Goal: Information Seeking & Learning: Learn about a topic

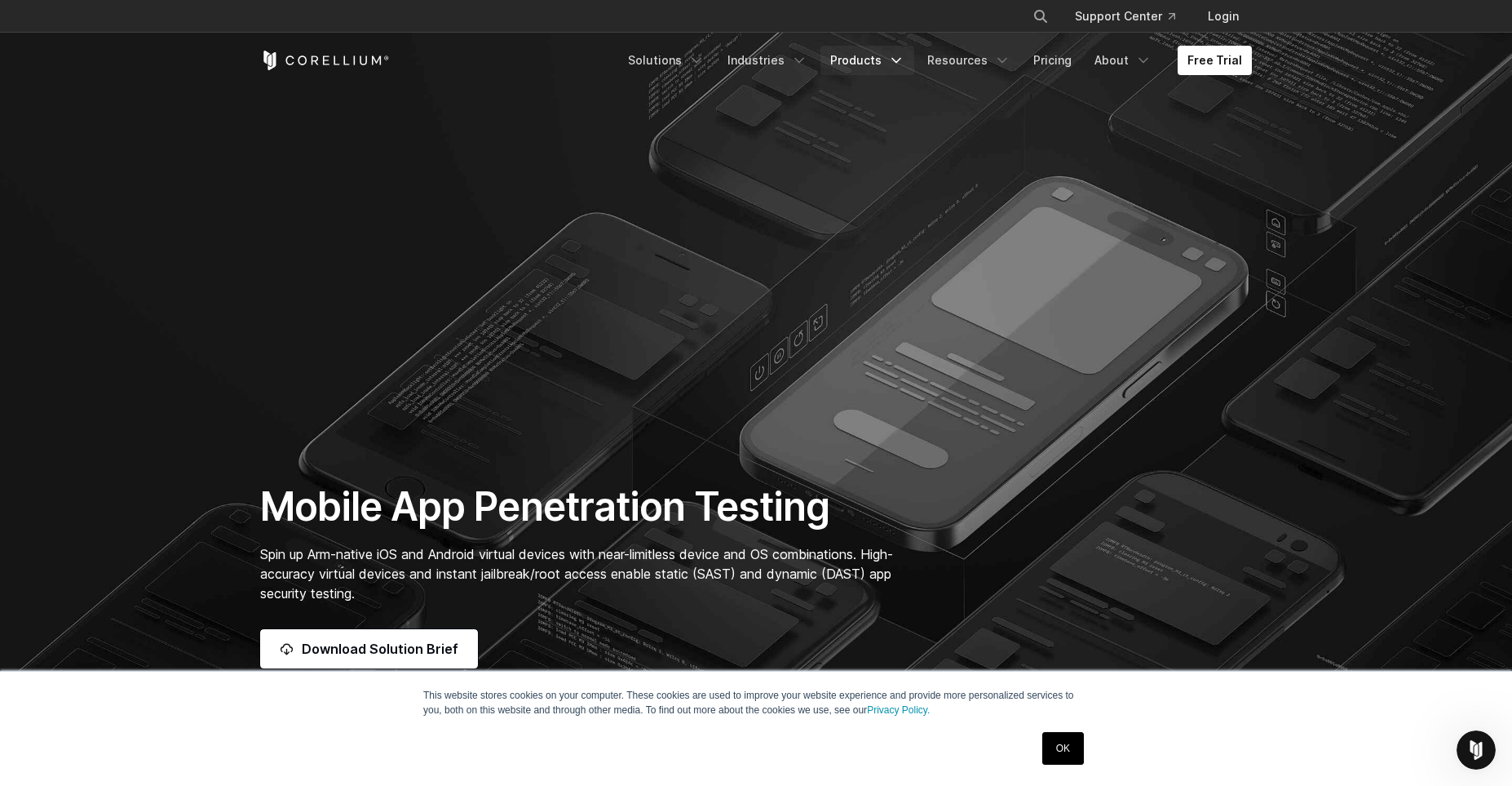
click at [873, 64] on link "Products" at bounding box center [867, 60] width 94 height 29
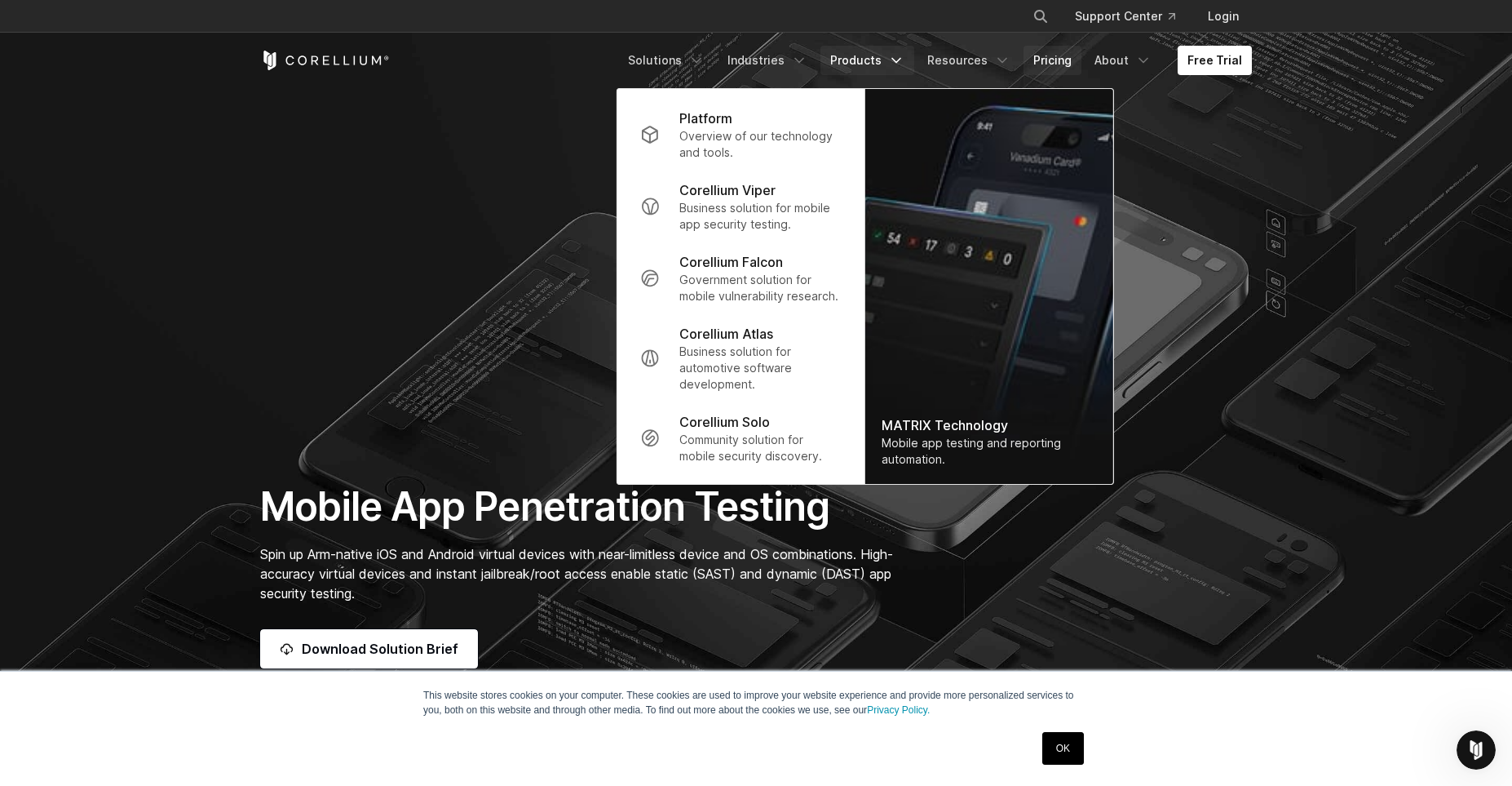
click at [1039, 63] on link "Pricing" at bounding box center [1053, 60] width 58 height 29
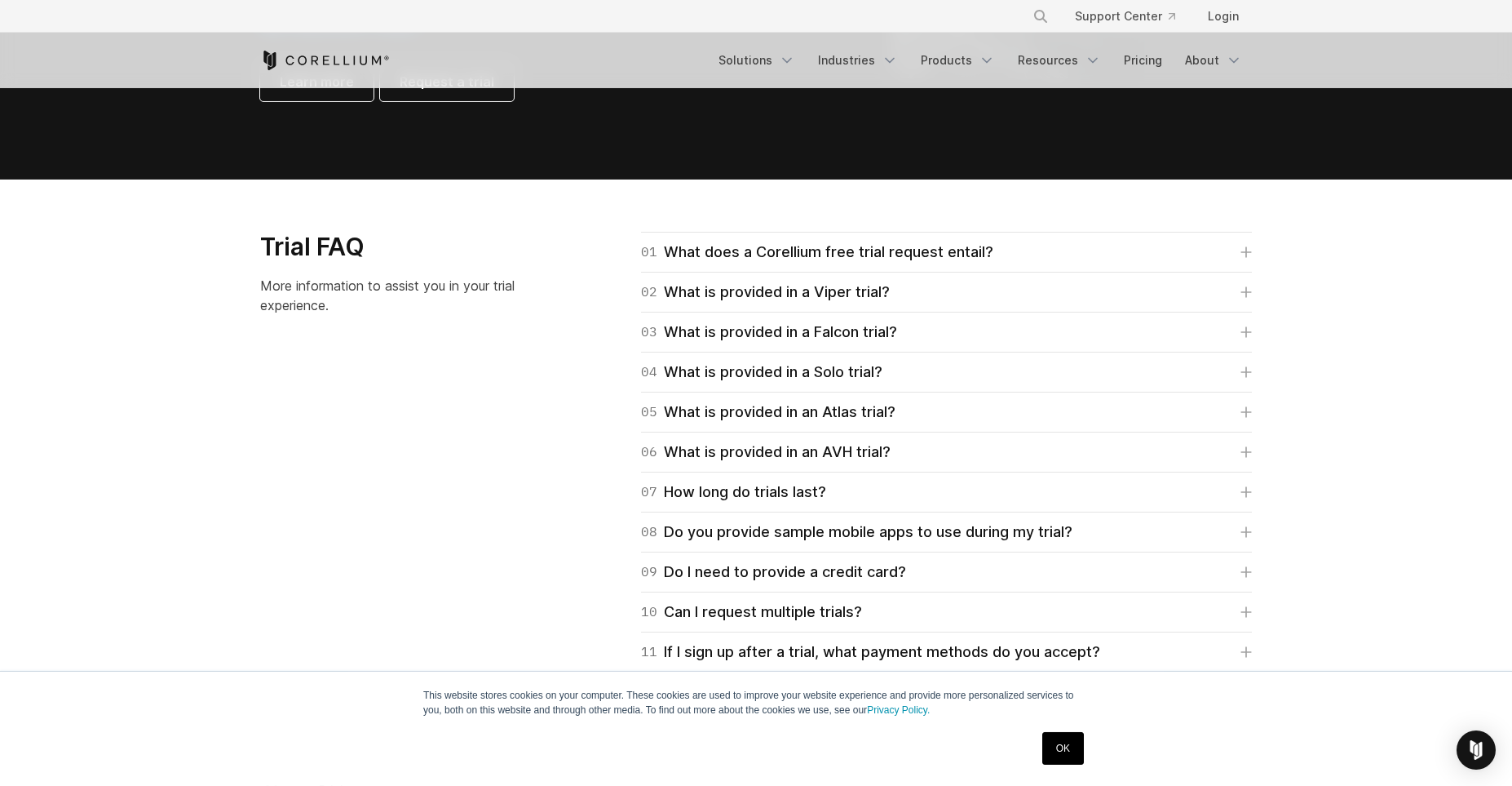
scroll to position [2232, 0]
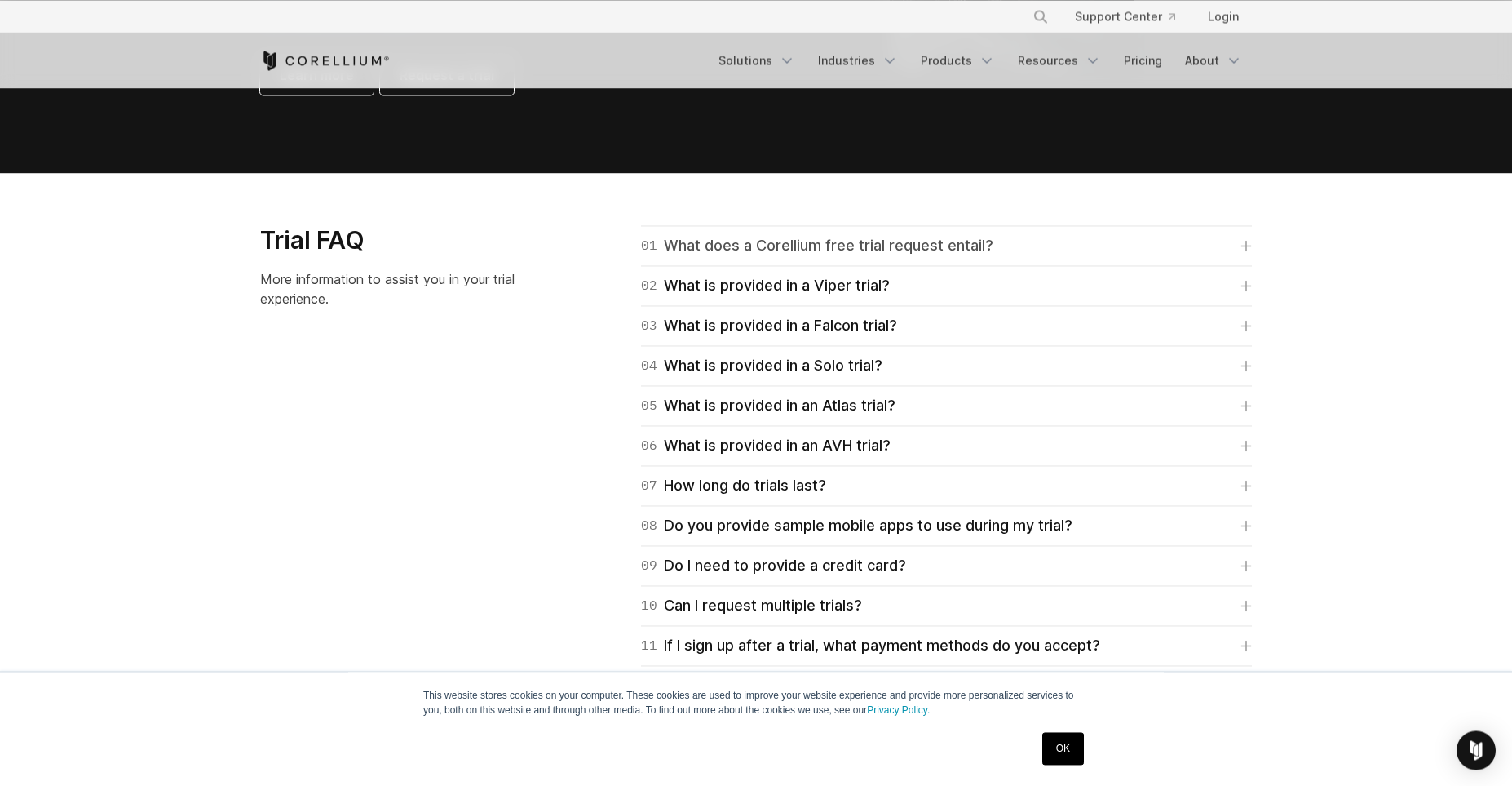
click at [881, 252] on div "01 What does a Corellium free trial request entail?" at bounding box center [818, 245] width 353 height 23
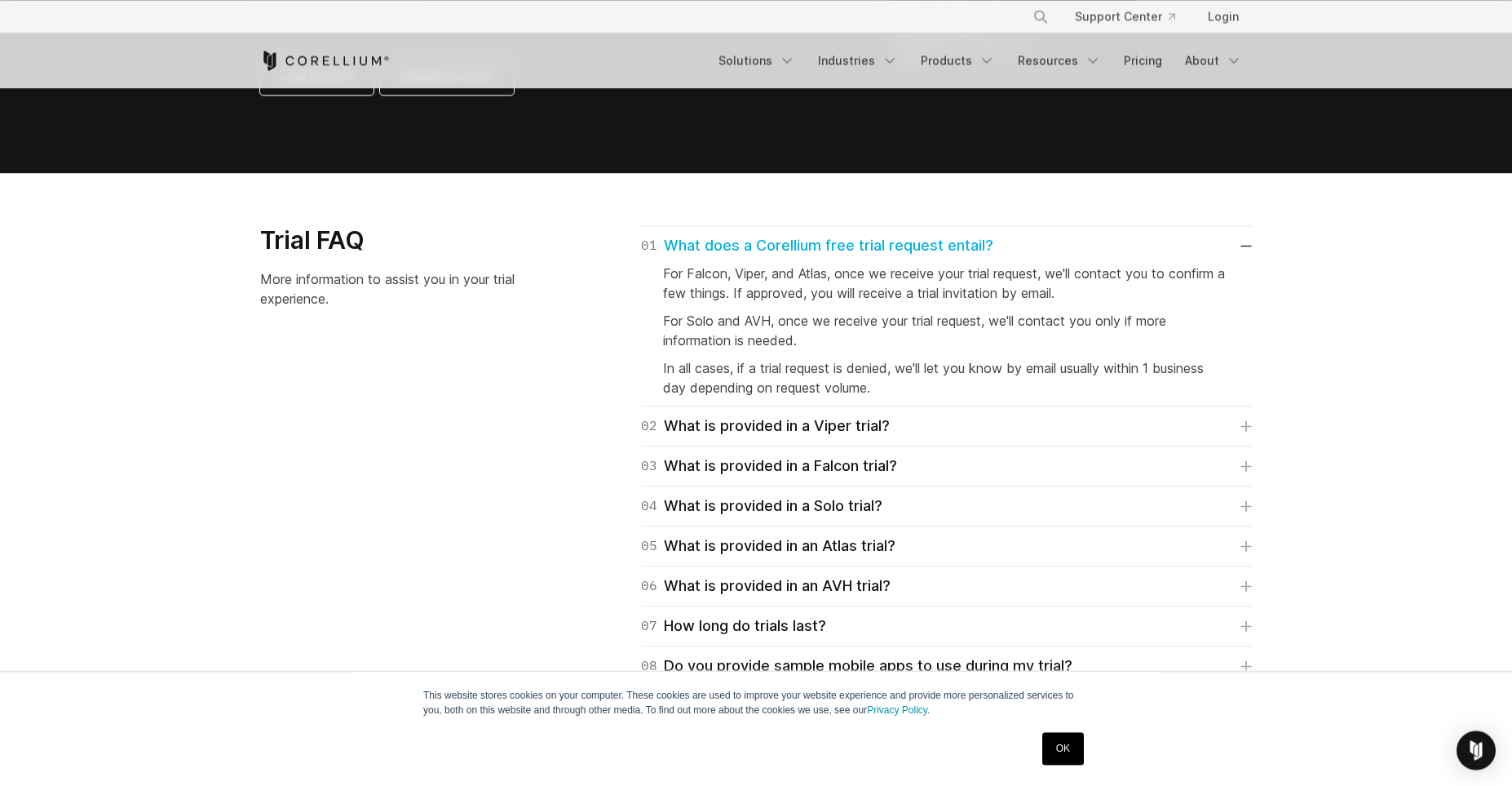
scroll to position [0, 0]
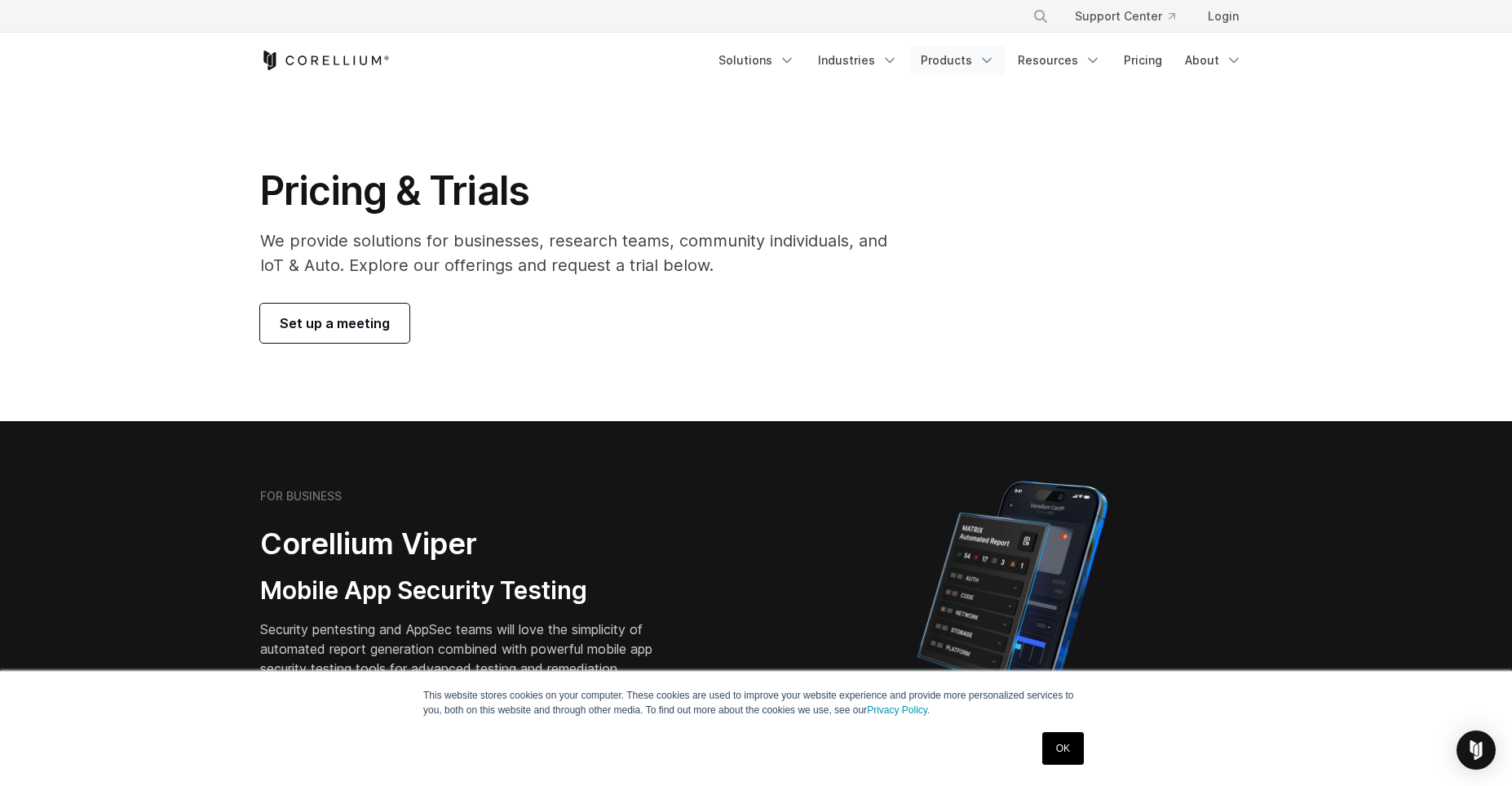
click at [972, 66] on link "Products" at bounding box center [958, 60] width 94 height 29
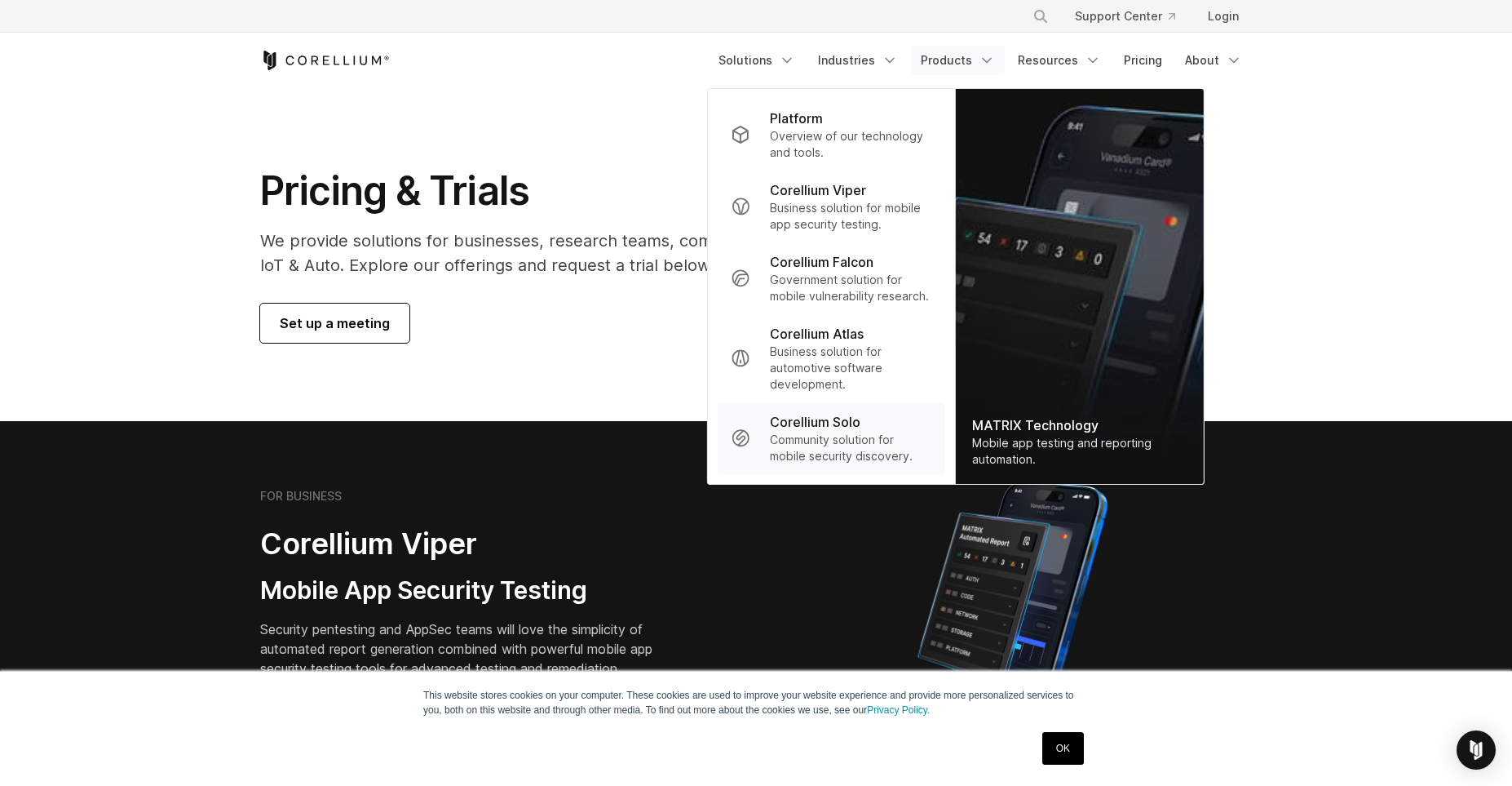
click at [847, 415] on p "Corellium Solo" at bounding box center [815, 421] width 90 height 19
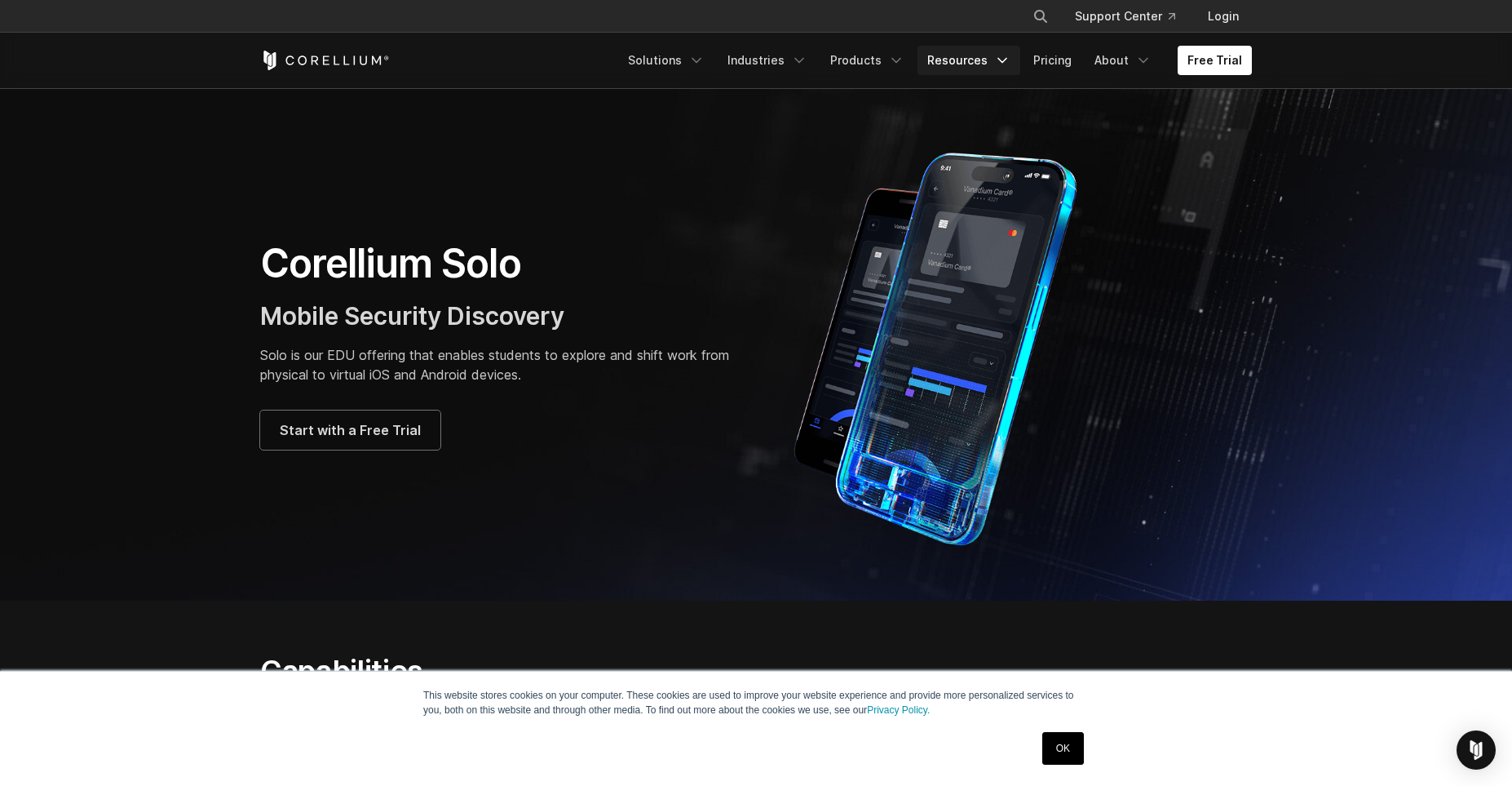
click at [981, 65] on link "Resources" at bounding box center [969, 60] width 103 height 29
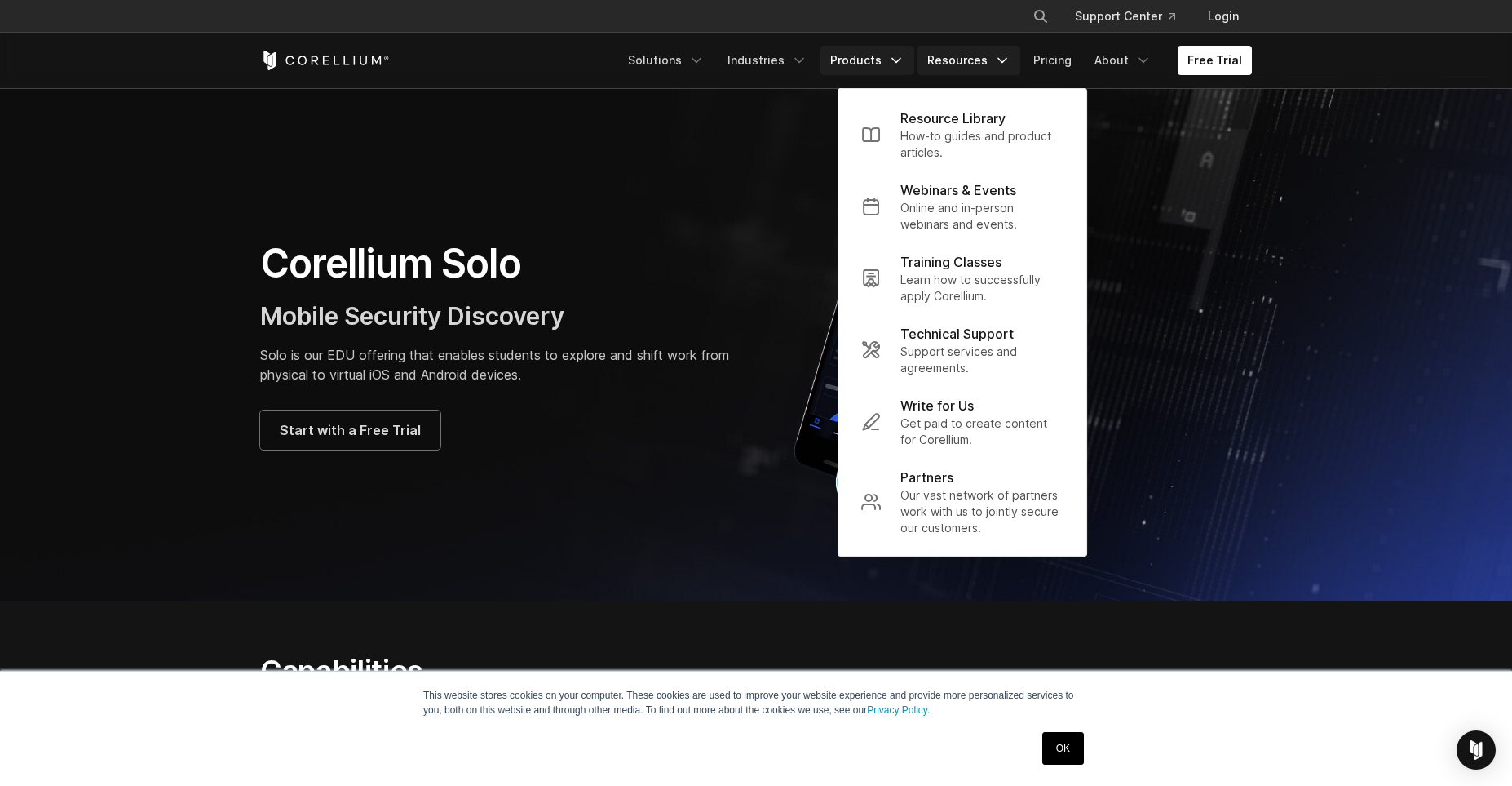
click at [861, 59] on link "Products" at bounding box center [867, 60] width 94 height 29
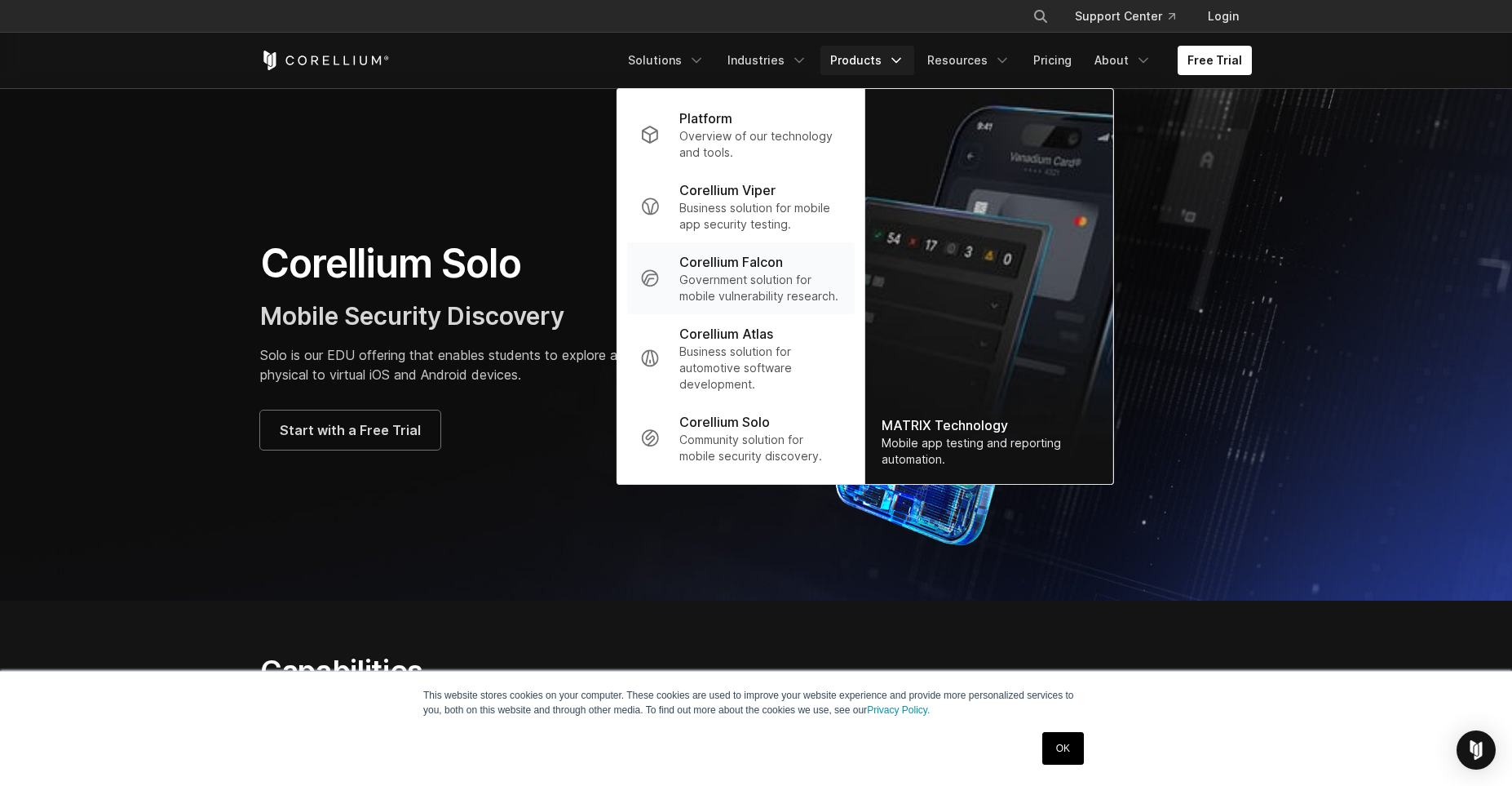
click at [758, 261] on p "Corellium Falcon" at bounding box center [732, 262] width 104 height 19
